Goal: Task Accomplishment & Management: Use online tool/utility

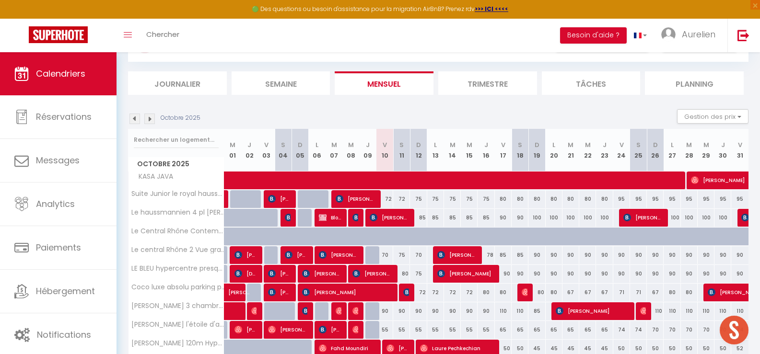
scroll to position [15, 0]
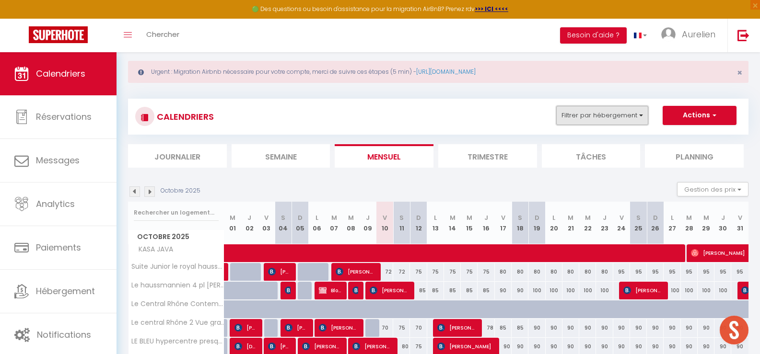
click at [611, 110] on button "Filtrer par hébergement" at bounding box center [602, 115] width 92 height 19
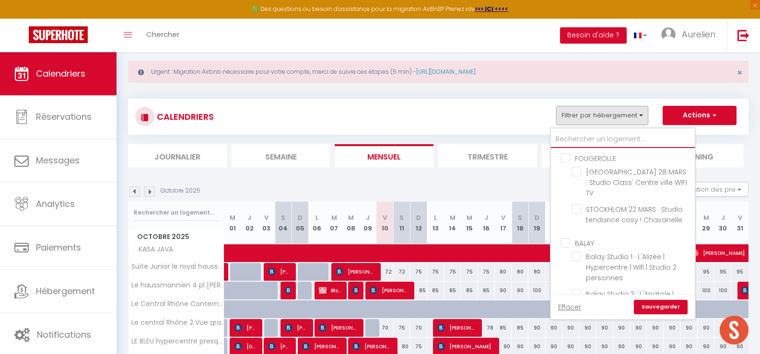
click at [588, 134] on input "text" at bounding box center [623, 139] width 144 height 17
type input "fa"
checkbox input "false"
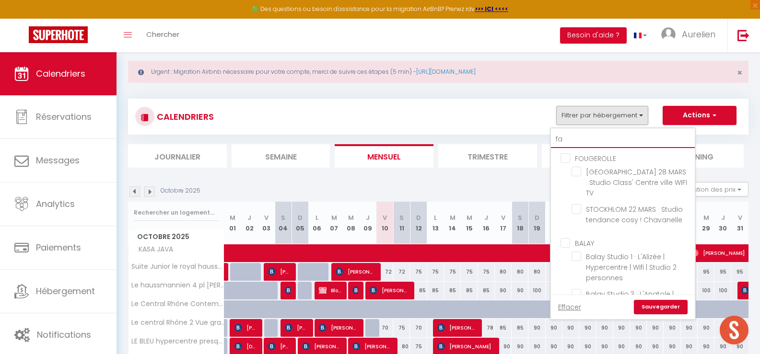
checkbox input "false"
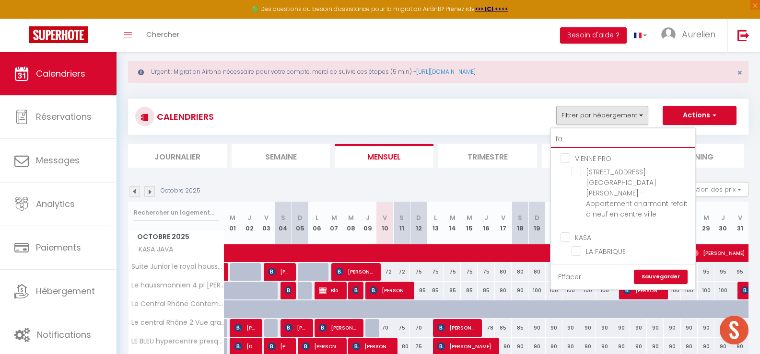
type input "fab"
checkbox input "false"
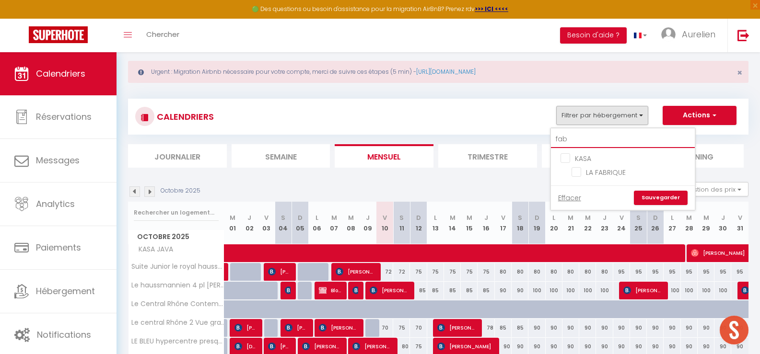
type input "fabr"
checkbox input "false"
type input "fabr"
click at [595, 169] on input "LA FABRIQUE" at bounding box center [632, 172] width 120 height 10
checkbox input "true"
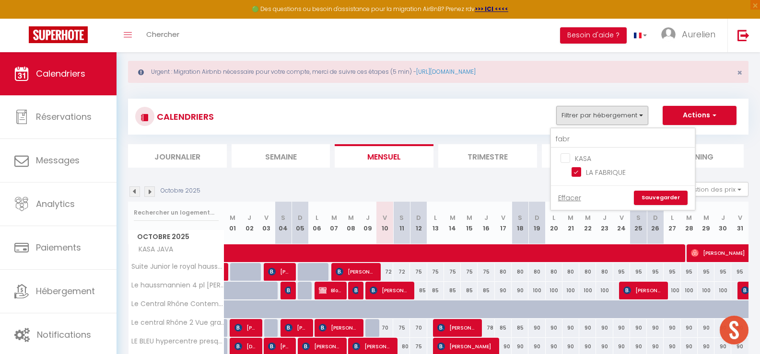
click at [665, 196] on link "Sauvegarder" at bounding box center [661, 198] width 54 height 14
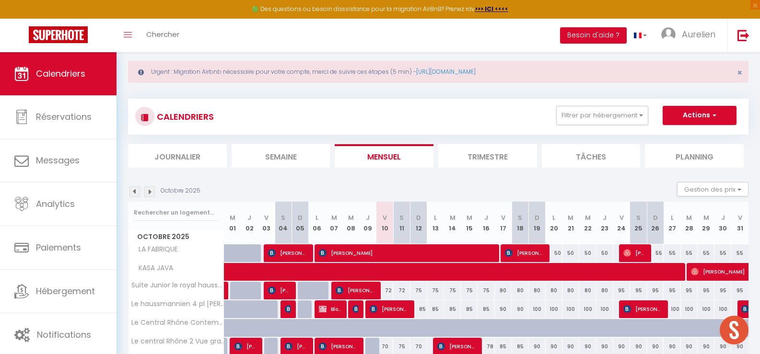
click at [133, 188] on img at bounding box center [134, 192] width 11 height 11
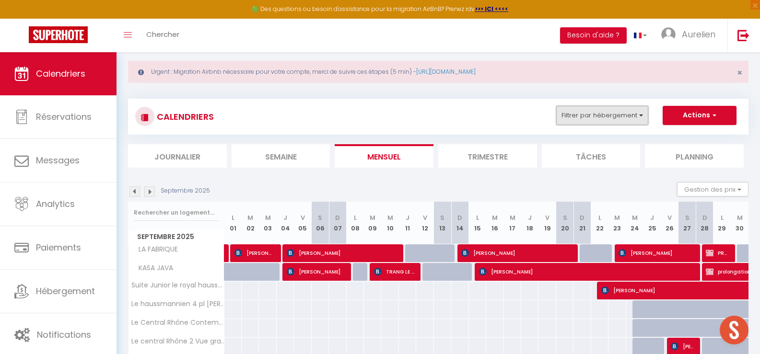
click at [590, 118] on button "Filtrer par hébergement" at bounding box center [602, 115] width 92 height 19
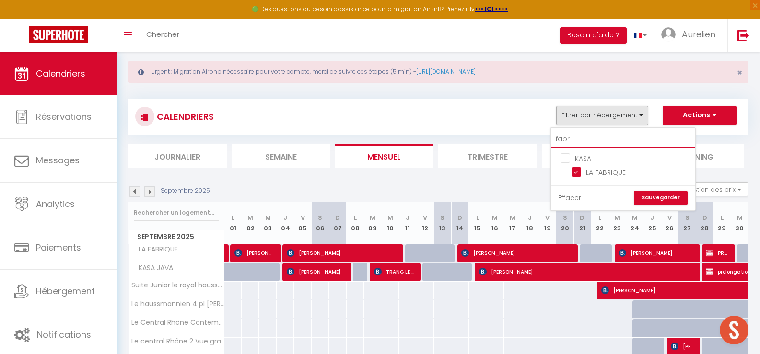
click at [589, 138] on input "fabr" at bounding box center [623, 139] width 144 height 17
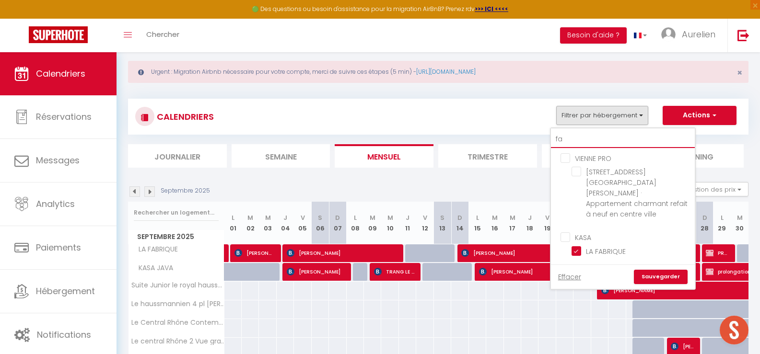
type input "f"
checkbox input "false"
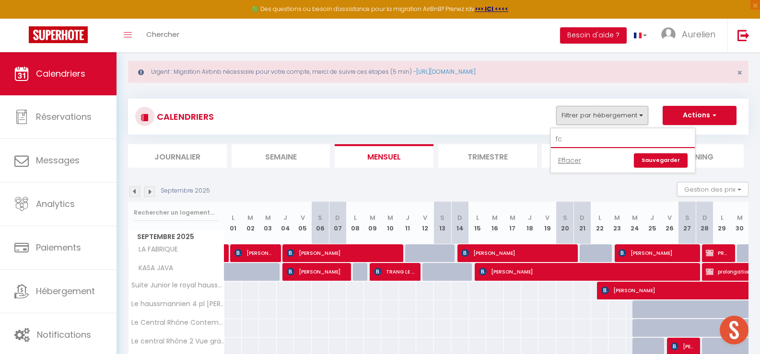
type input "f"
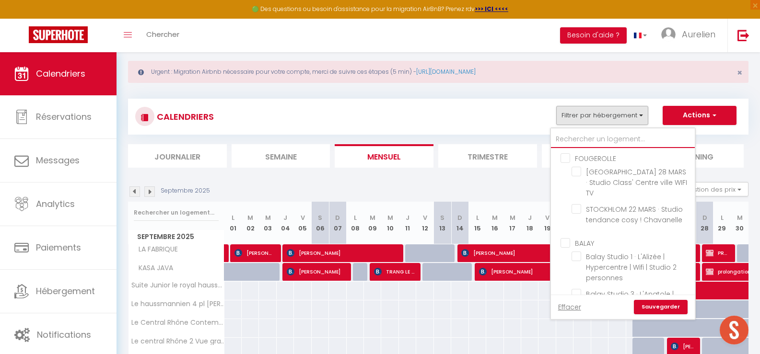
type input "c"
checkbox input "false"
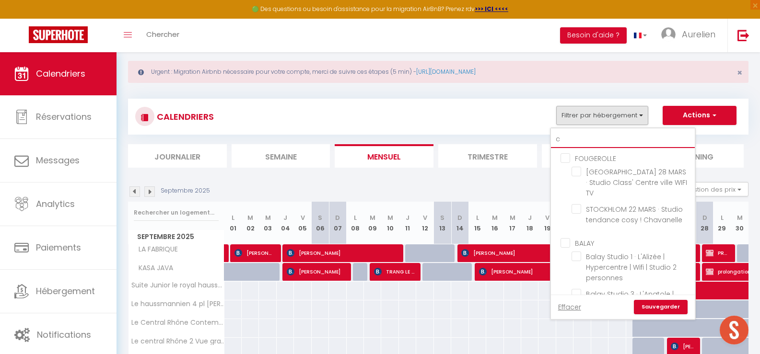
checkbox input "false"
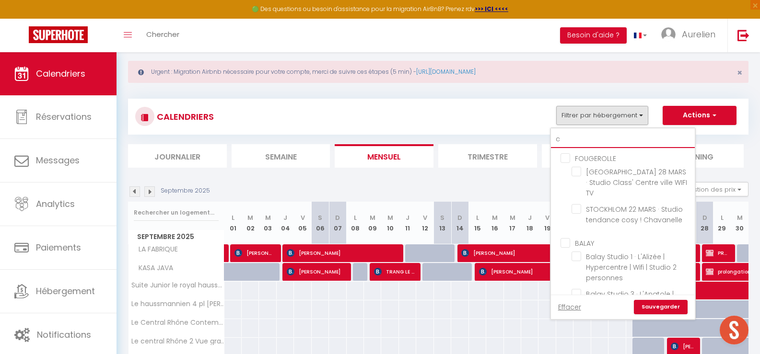
checkbox input "false"
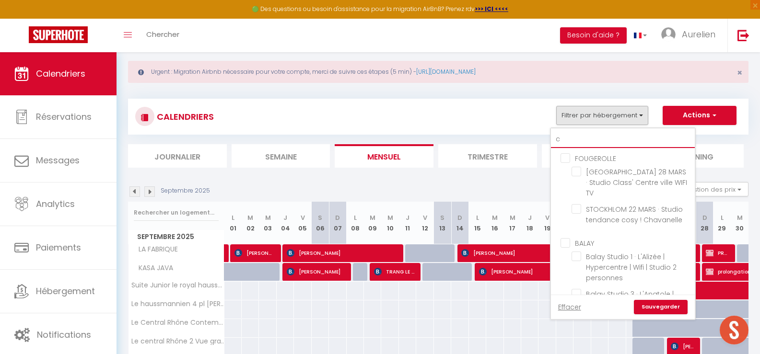
checkbox input "false"
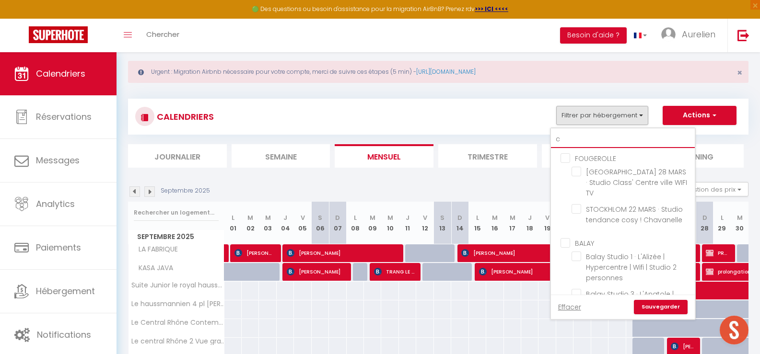
checkbox input "false"
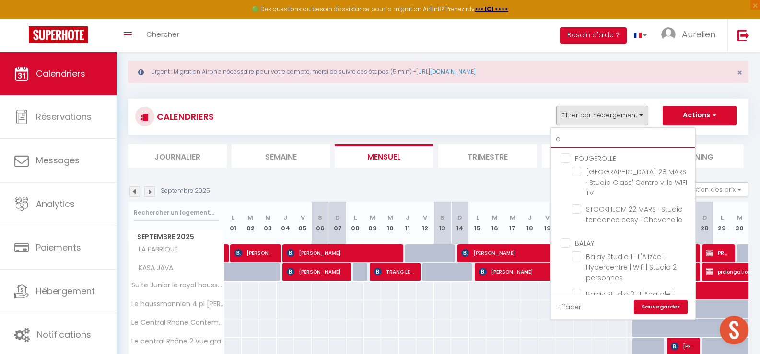
checkbox input "false"
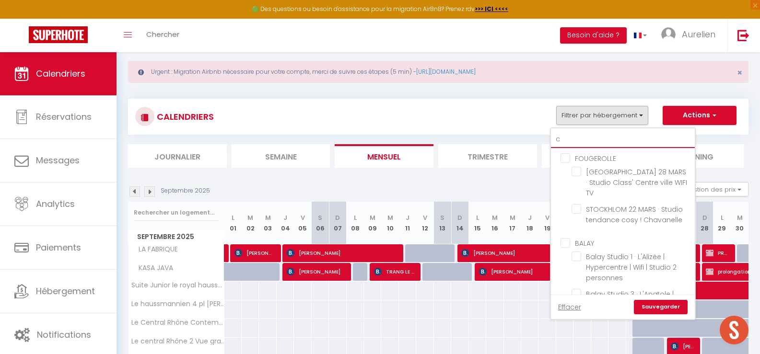
checkbox input "false"
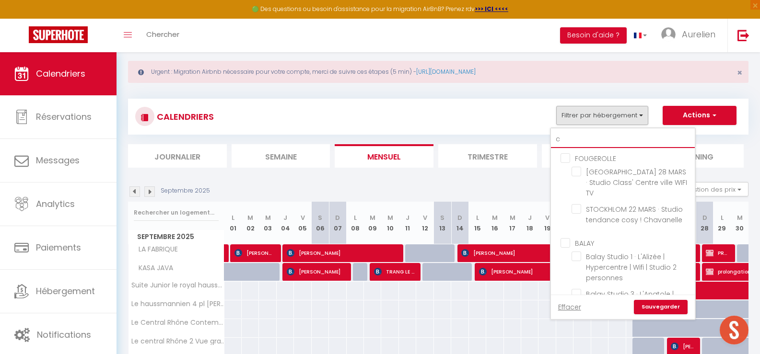
checkbox input "false"
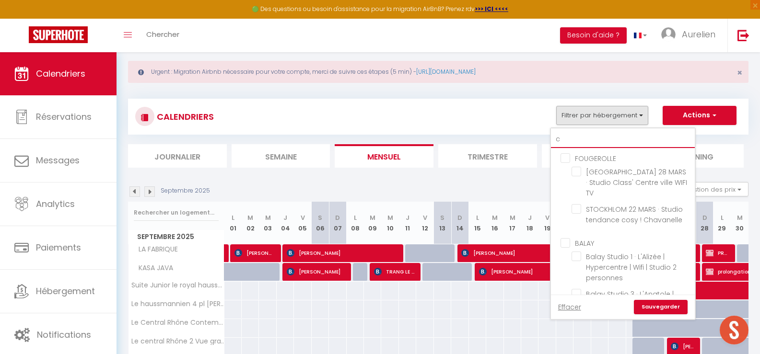
checkbox input "false"
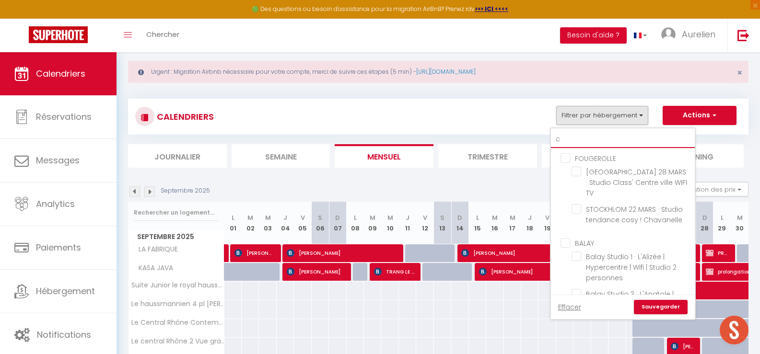
checkbox input "false"
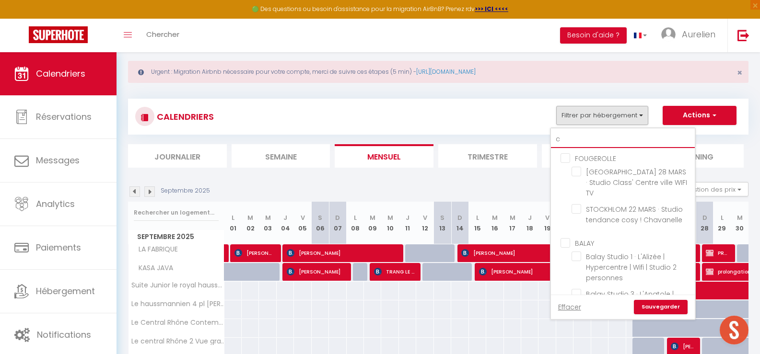
checkbox input "false"
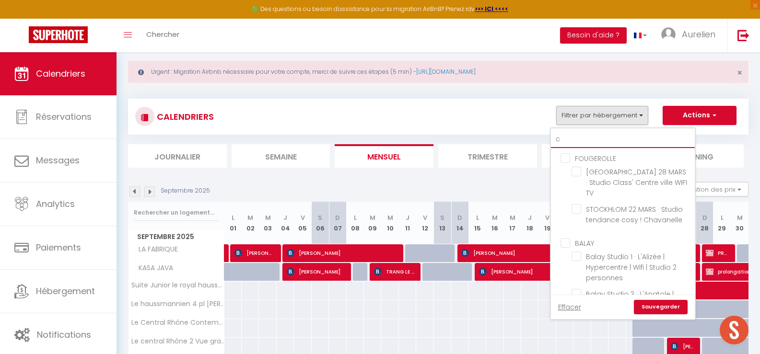
checkbox input "false"
type input "ch"
checkbox input "false"
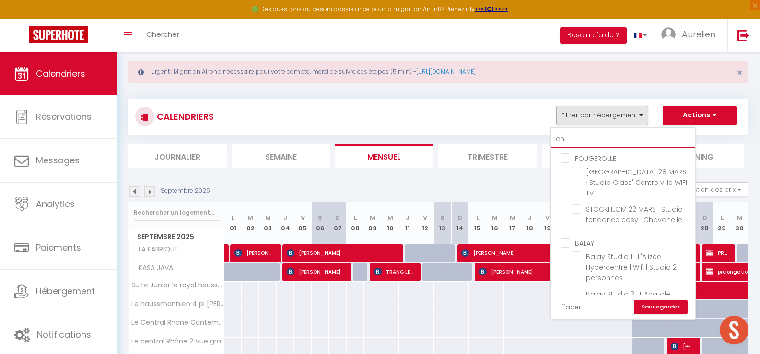
checkbox input "false"
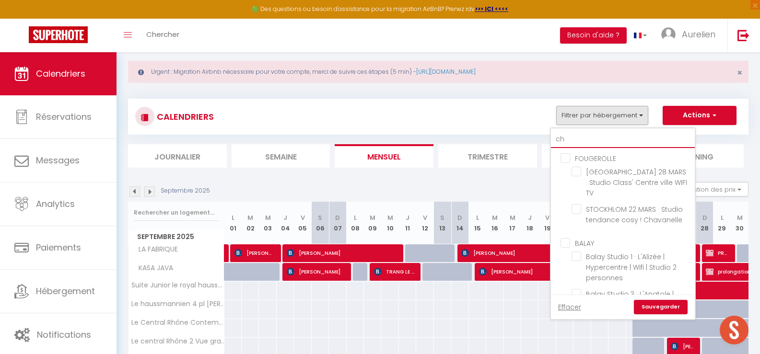
checkbox input "false"
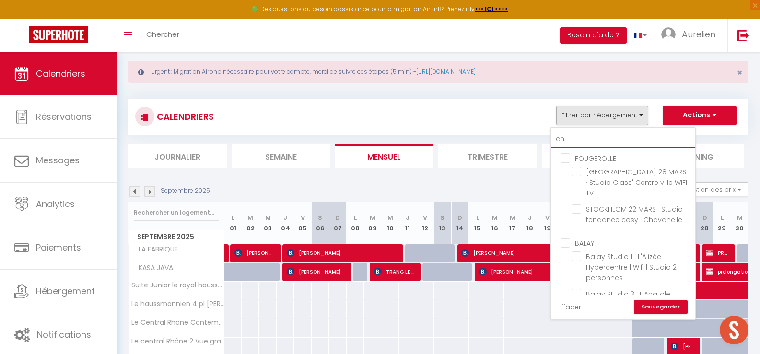
checkbox input "false"
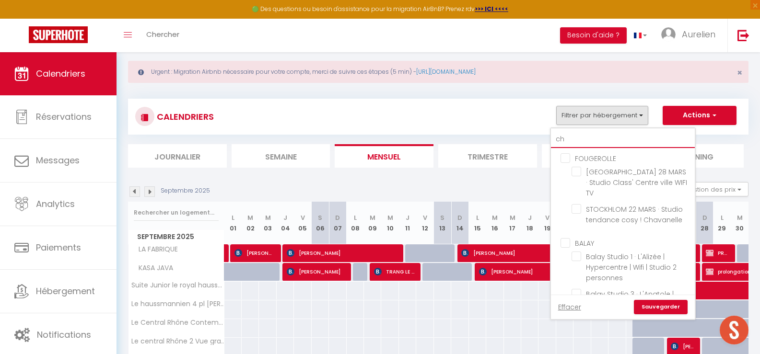
checkbox input "false"
checkbox input "true"
checkbox input "false"
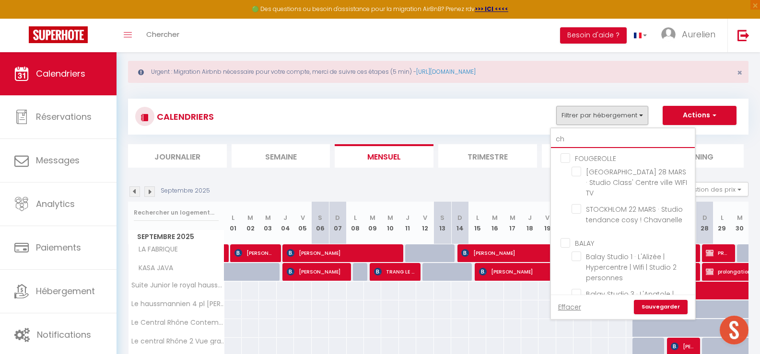
checkbox input "true"
checkbox input "false"
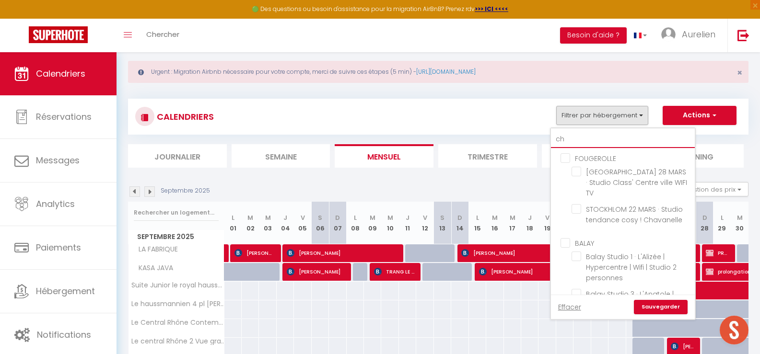
checkbox input "false"
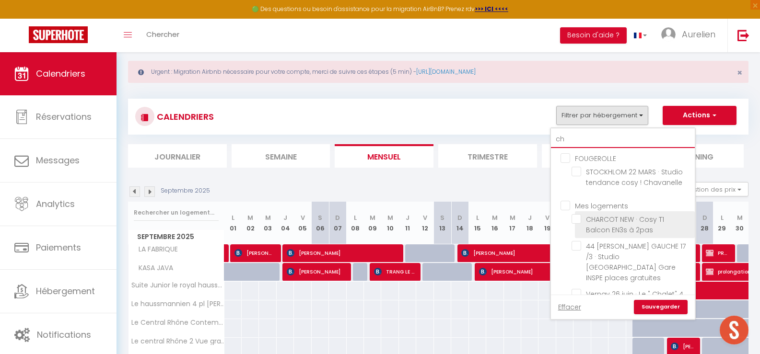
type input "ch"
click at [598, 219] on input "CHARCOT NEW · Cosy T1 Balcon EN3s à 2pas" at bounding box center [632, 219] width 120 height 10
checkbox input "true"
checkbox input "false"
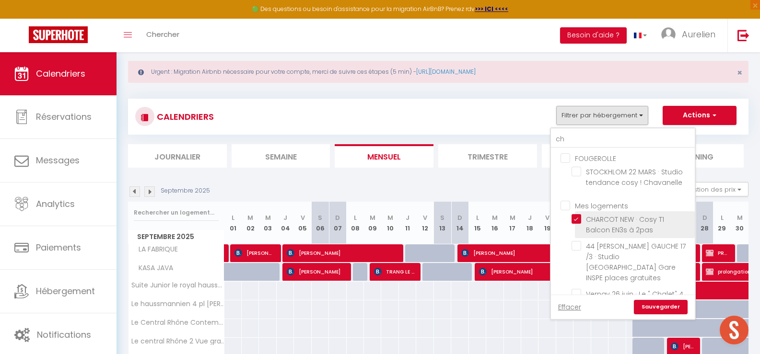
checkbox input "false"
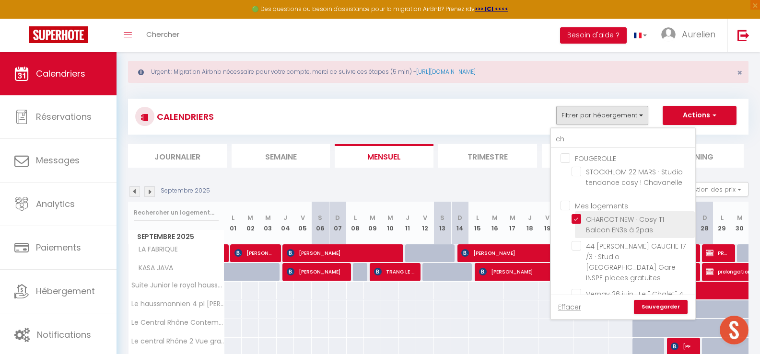
checkbox input "false"
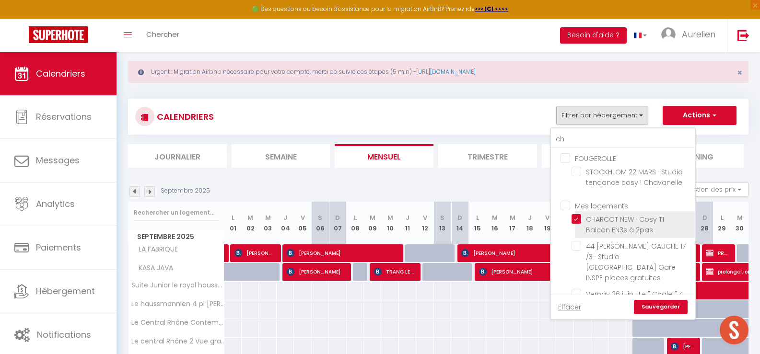
checkbox input "false"
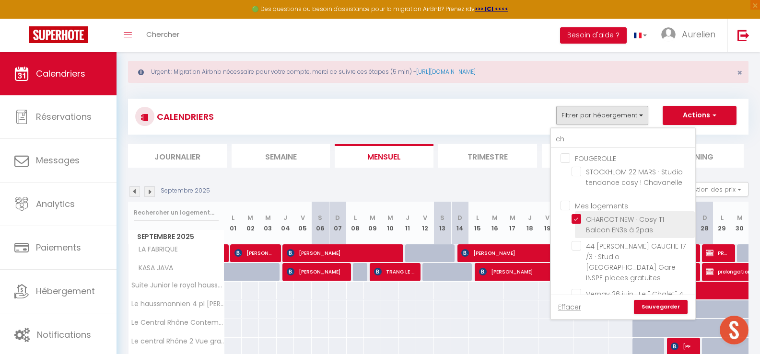
checkbox input "false"
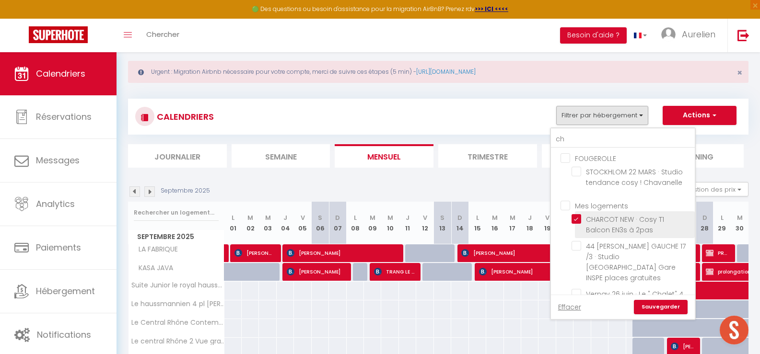
checkbox input "false"
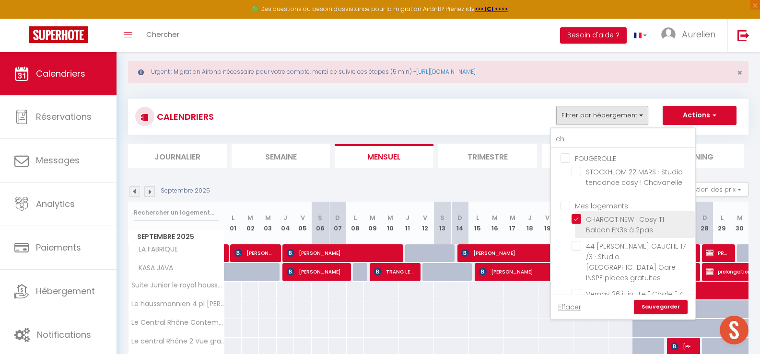
checkbox input "false"
click at [650, 305] on link "Sauvegarder" at bounding box center [661, 307] width 54 height 14
